Goal: Information Seeking & Learning: Learn about a topic

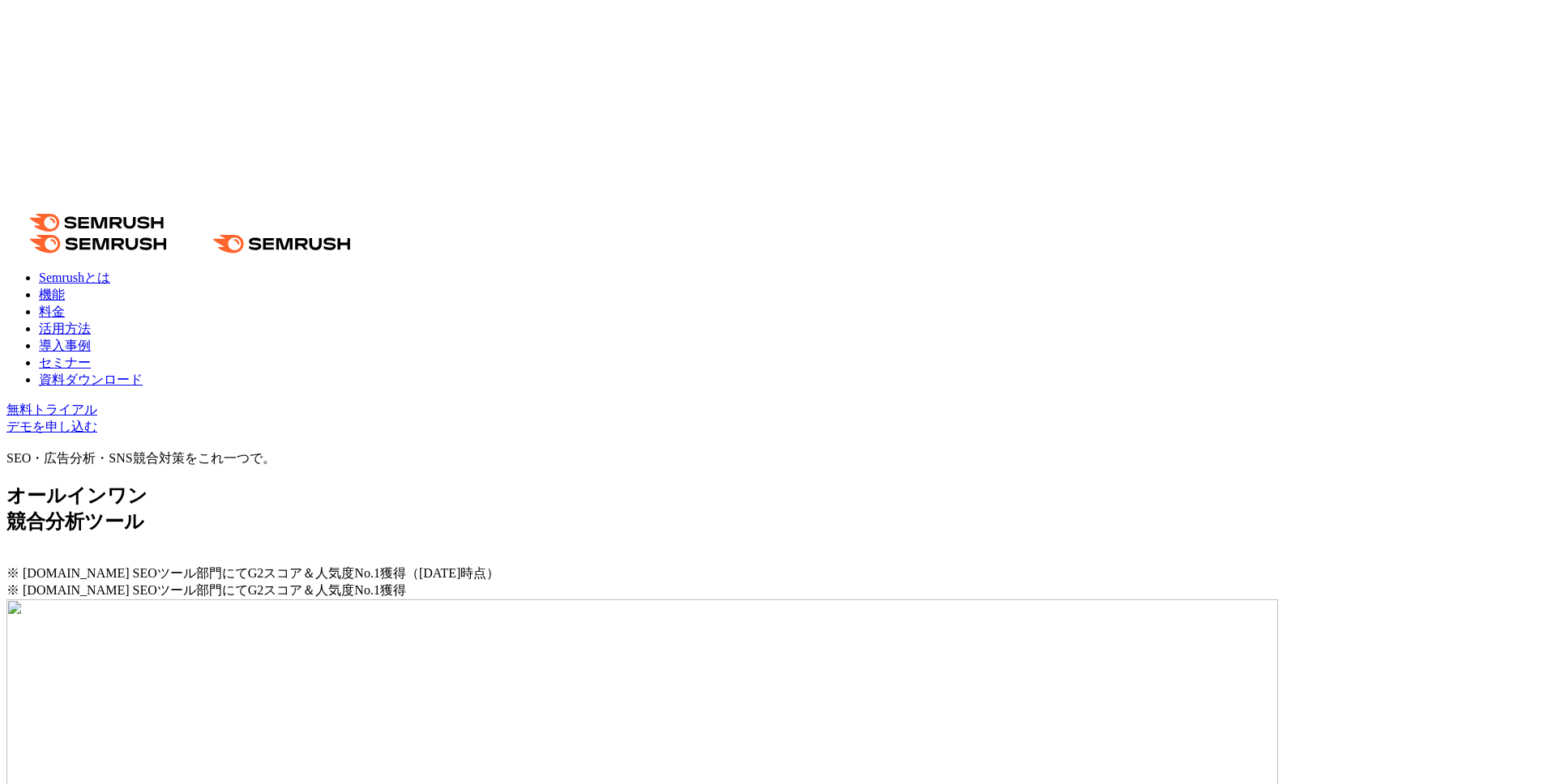
click at [91, 338] on link "導入事例" at bounding box center [65, 345] width 52 height 14
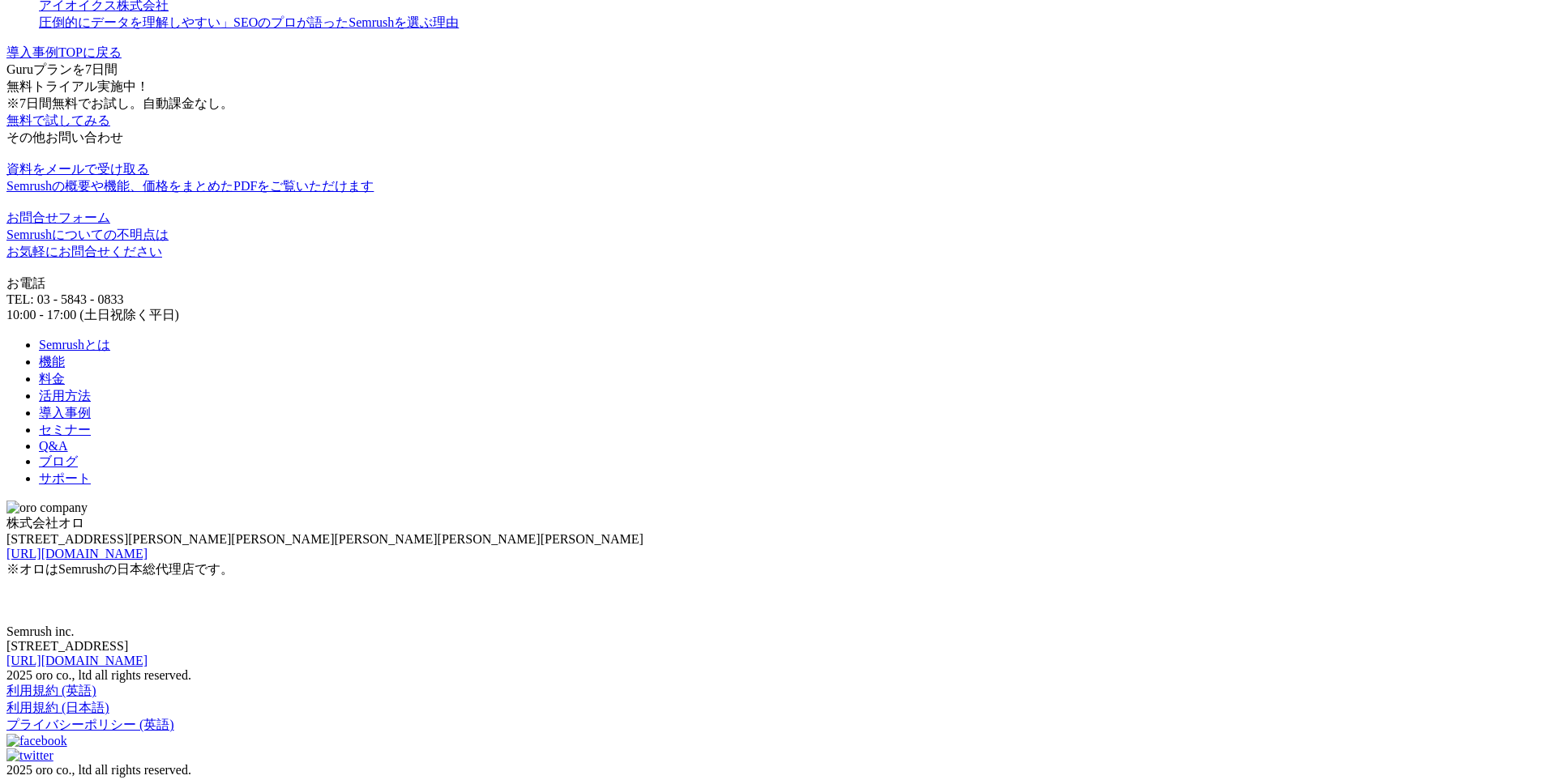
scroll to position [2645, 0]
drag, startPoint x: 842, startPoint y: 446, endPoint x: 402, endPoint y: 449, distance: 440.0
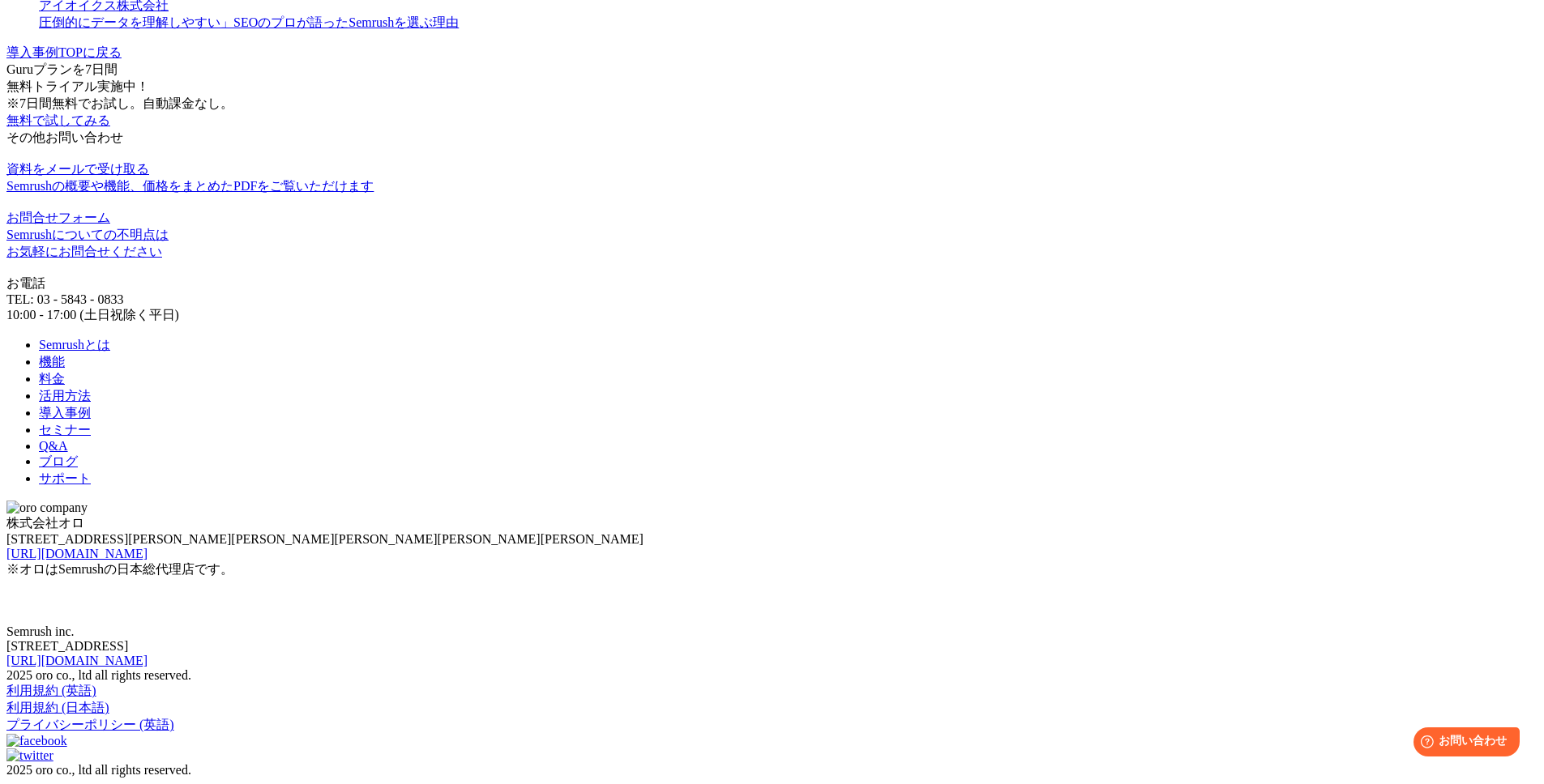
copy p "ゴールの設定（ブランド認知、リード獲得、エンゲージメント向上など）"
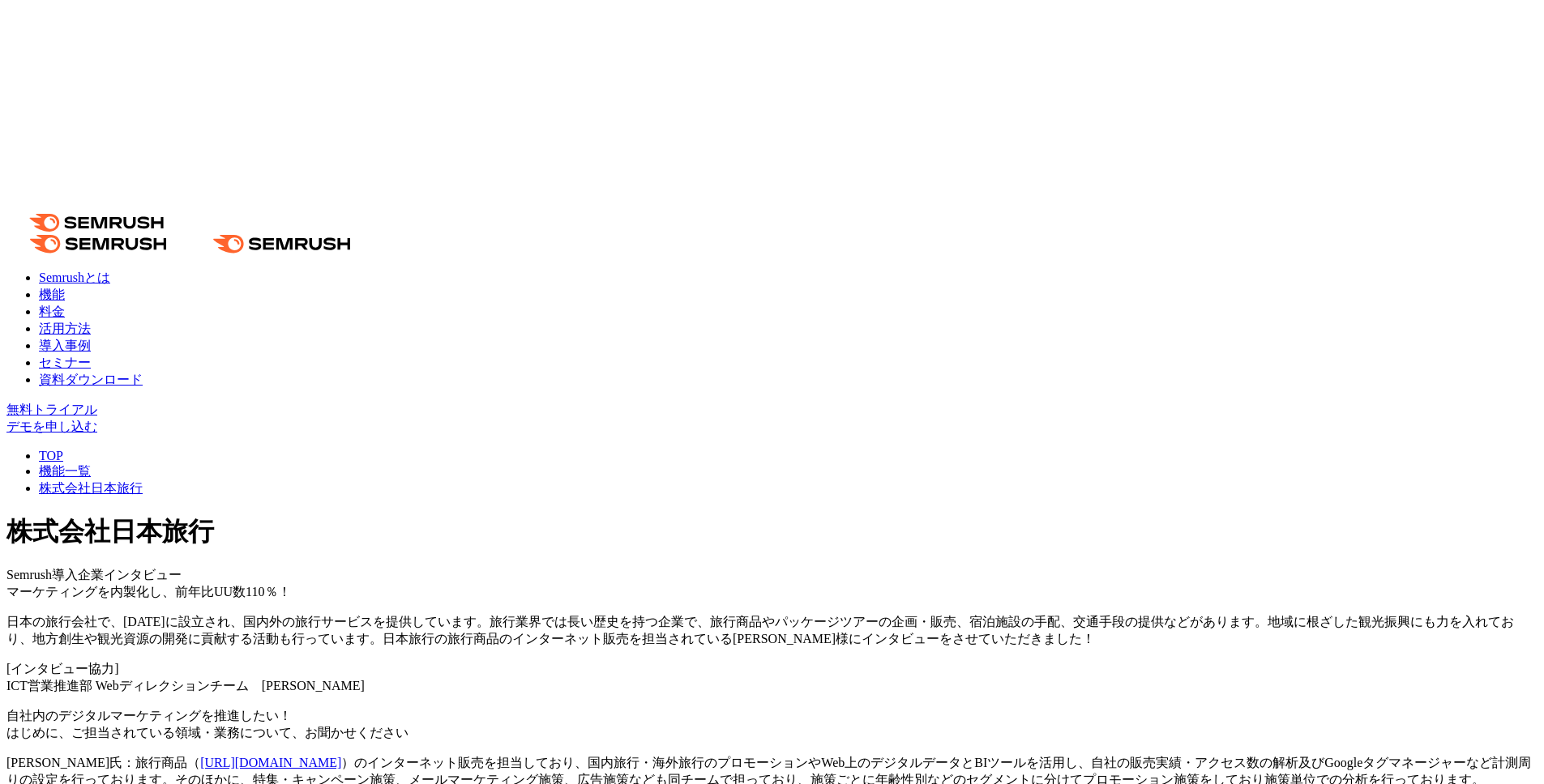
click at [871, 403] on div "株式会社日本旅行 Semrush導入企業インタビュー" at bounding box center [772, 549] width 1531 height 69
click at [91, 403] on link "機能一覧" at bounding box center [65, 471] width 52 height 14
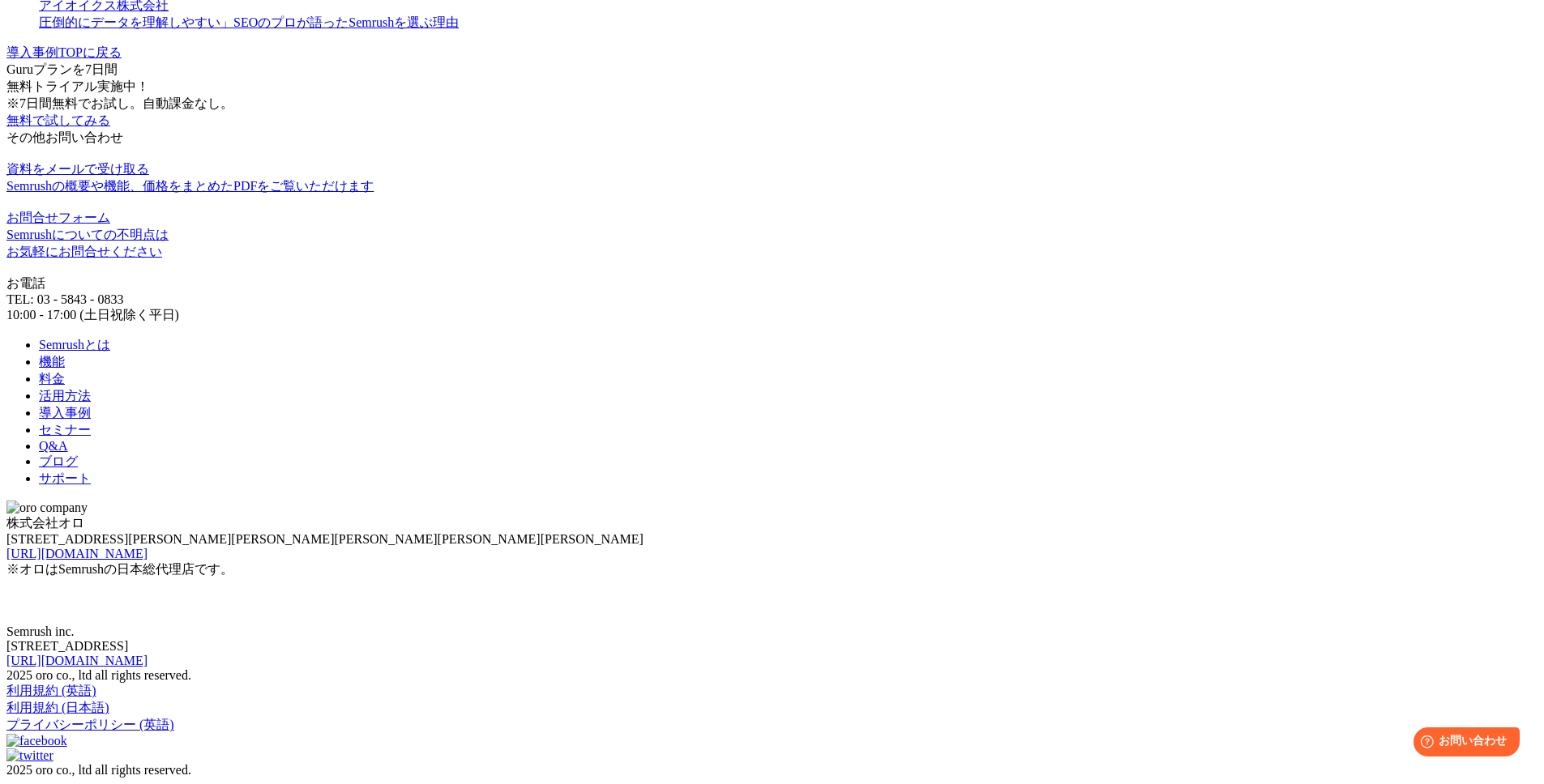
scroll to position [4990, 0]
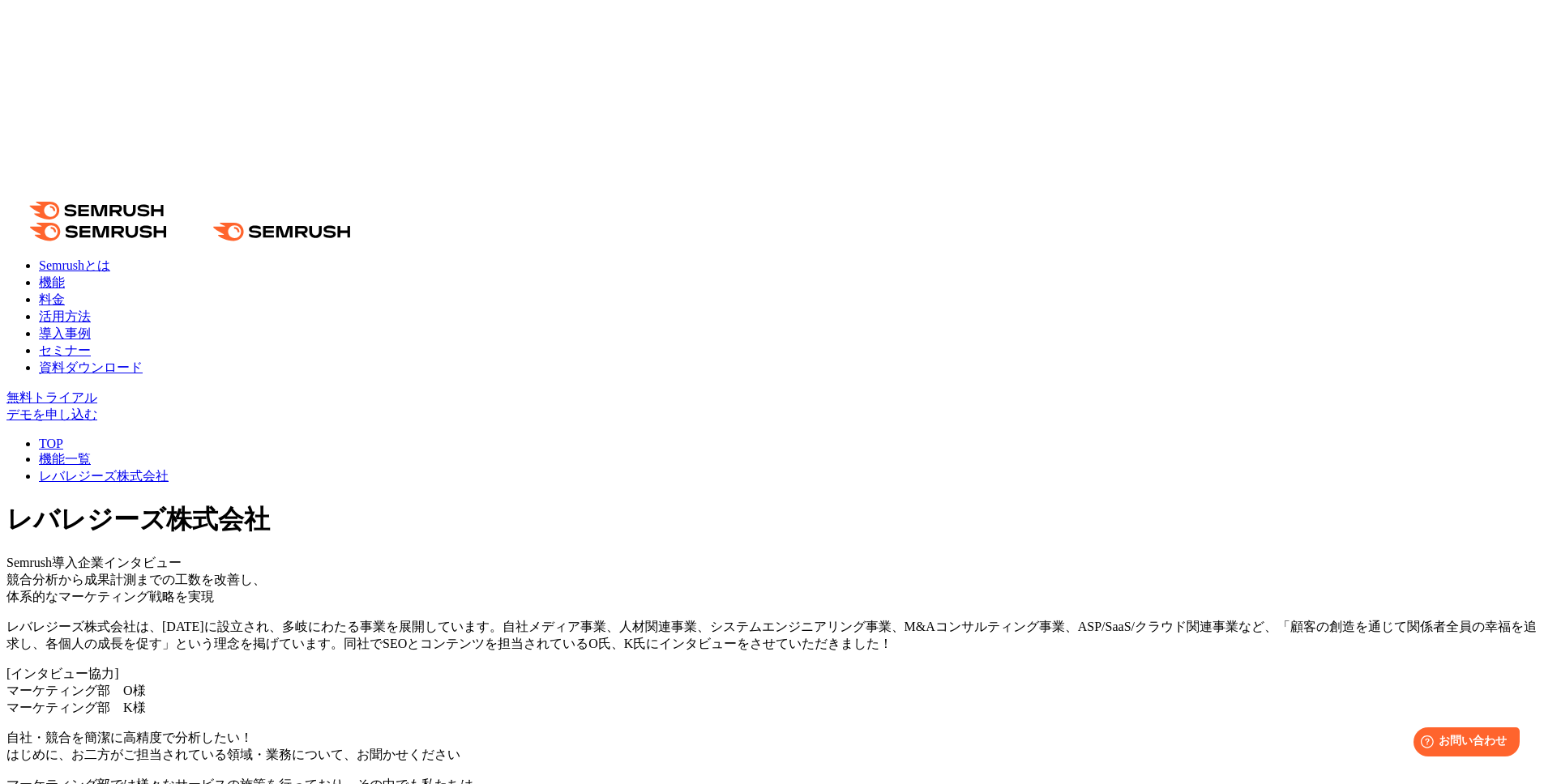
scroll to position [0, 0]
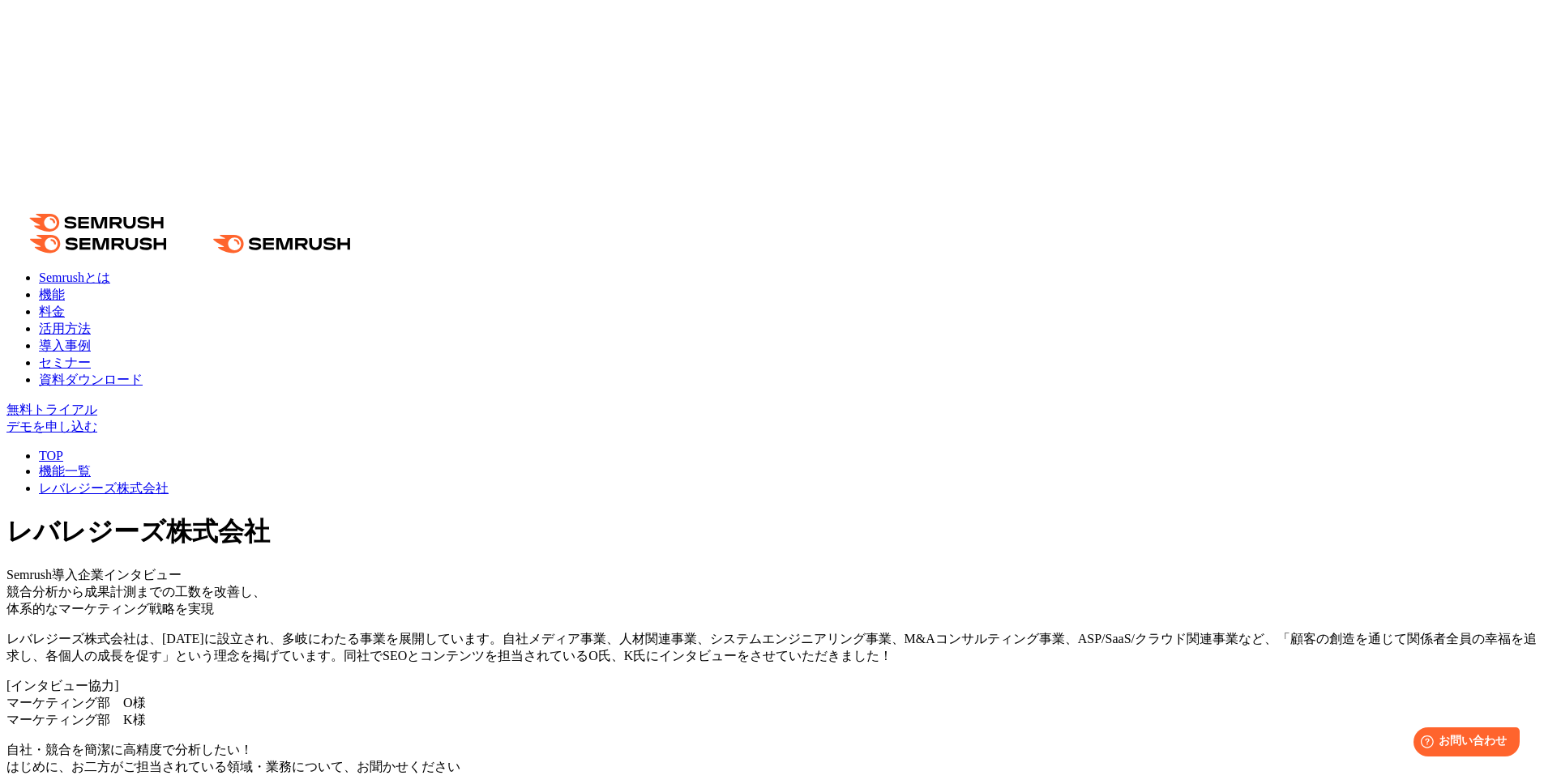
drag, startPoint x: 350, startPoint y: 174, endPoint x: 678, endPoint y: 195, distance: 328.7
click at [678, 515] on div "レバレジーズ株式会社 Semrush導入企業インタビュー" at bounding box center [772, 549] width 1531 height 69
drag, startPoint x: 709, startPoint y: 174, endPoint x: 328, endPoint y: 160, distance: 381.3
click at [328, 515] on div "レバレジーズ株式会社 Semrush導入企業インタビュー" at bounding box center [772, 549] width 1531 height 69
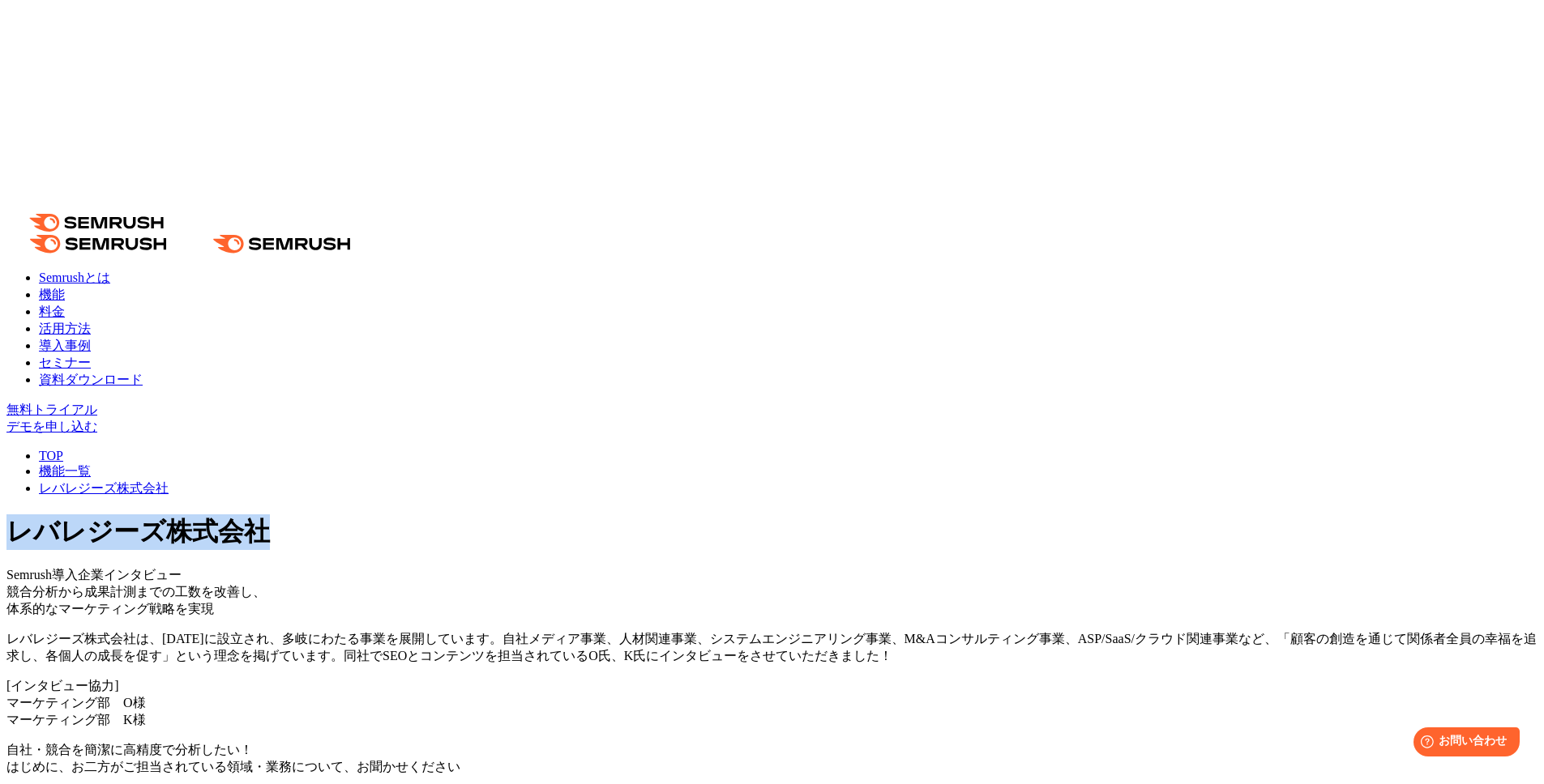
click at [91, 464] on link "機能一覧" at bounding box center [65, 471] width 52 height 14
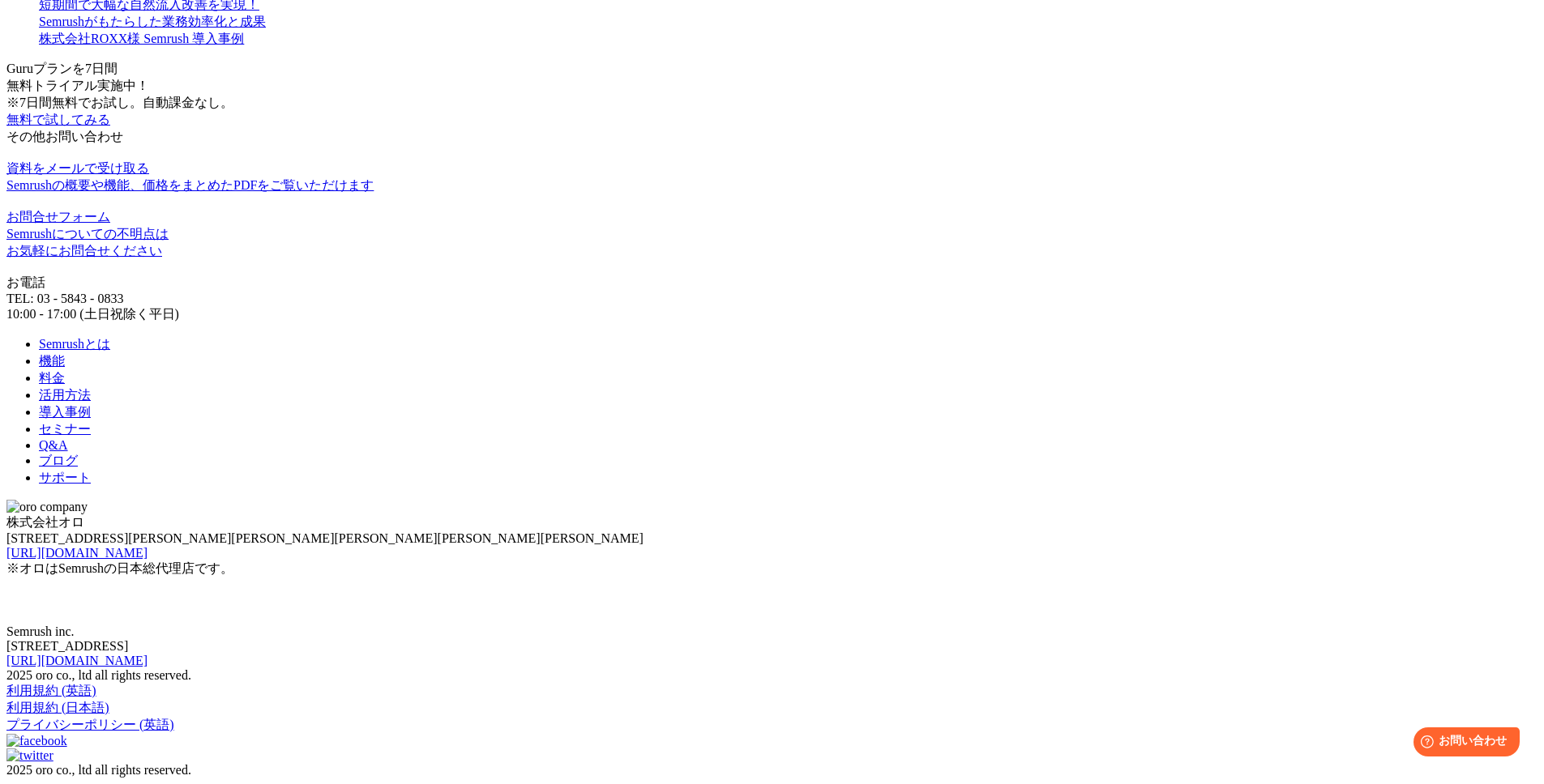
drag, startPoint x: 637, startPoint y: 766, endPoint x: 645, endPoint y: 762, distance: 8.9
click at [638, 14] on div "短期間で大幅な自然流入改善を実現！" at bounding box center [788, 5] width 1499 height 17
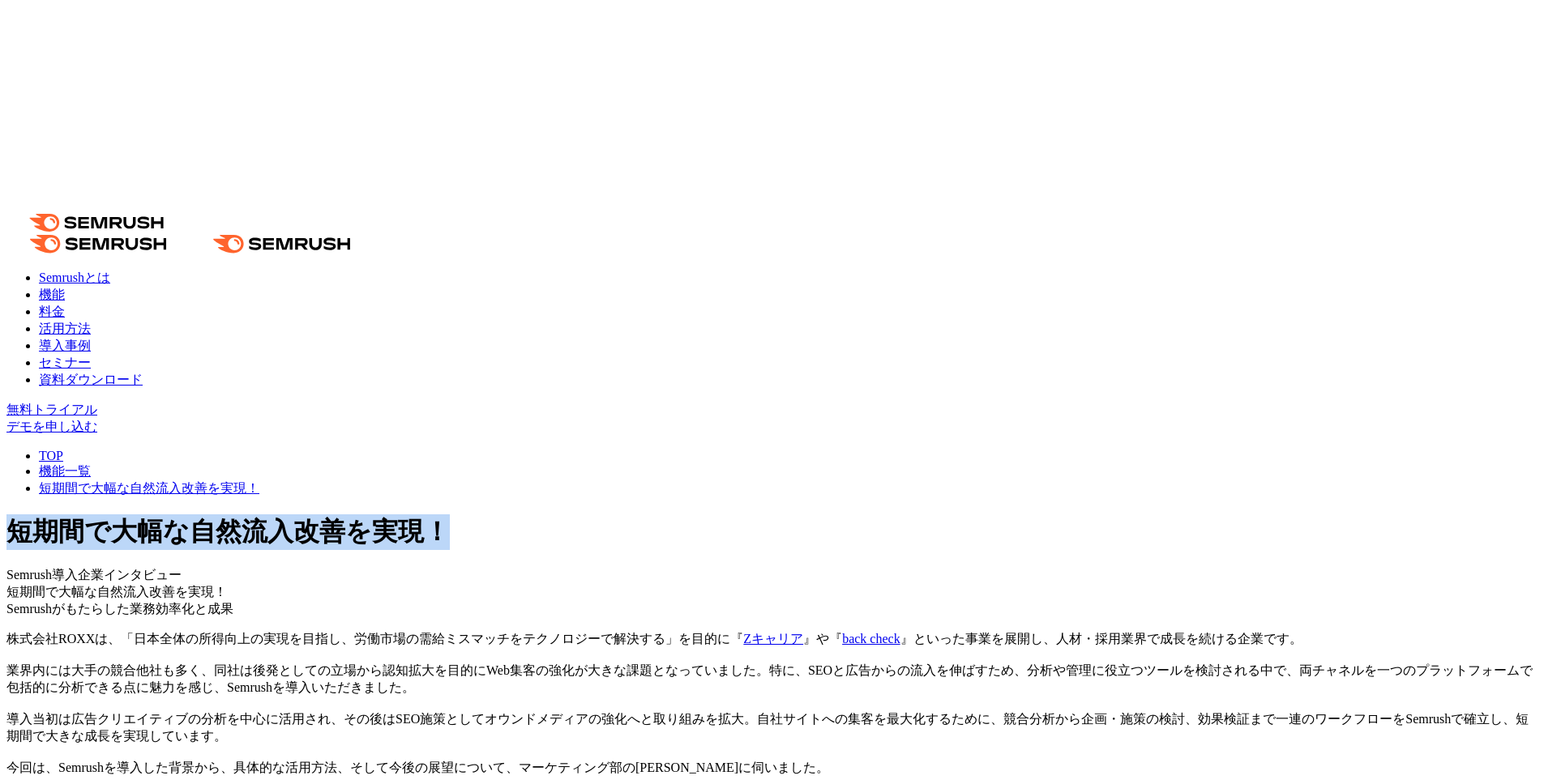
drag, startPoint x: 929, startPoint y: 176, endPoint x: 336, endPoint y: 167, distance: 593.1
click at [337, 515] on div "短期間で大幅な自然流入改善を実現！ Semrush導入企業インタビュー" at bounding box center [772, 549] width 1531 height 69
